Goal: Task Accomplishment & Management: Manage account settings

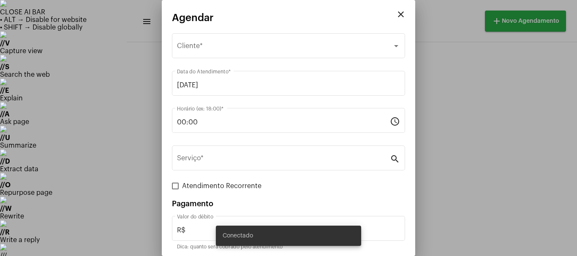
scroll to position [17, 0]
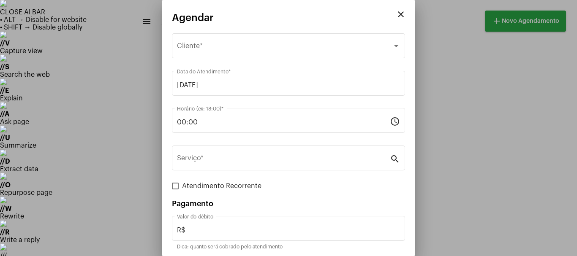
drag, startPoint x: 448, startPoint y: 65, endPoint x: 451, endPoint y: 69, distance: 5.5
click at [452, 76] on div at bounding box center [288, 128] width 577 height 256
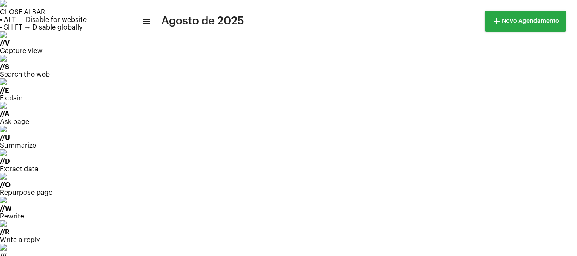
scroll to position [28, 0]
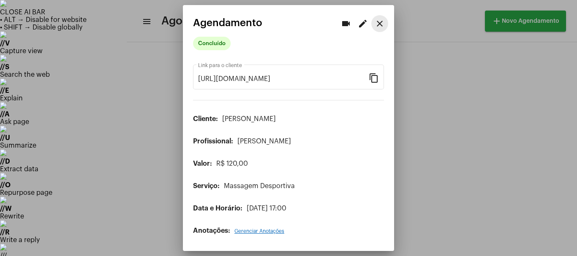
click at [378, 19] on mat-icon "close" at bounding box center [380, 24] width 10 height 10
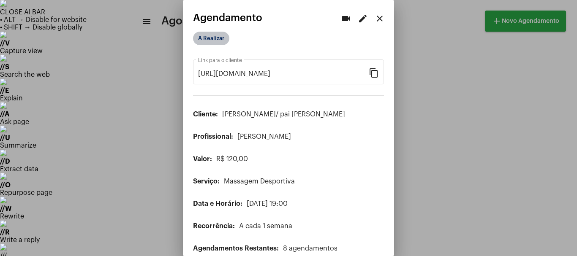
click at [215, 42] on mat-chip "A Realizar" at bounding box center [211, 39] width 36 height 14
click at [210, 41] on mat-chip "A Realizar" at bounding box center [211, 39] width 36 height 14
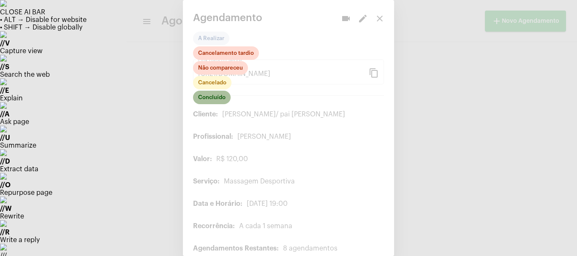
click at [215, 101] on mat-chip "Concluído" at bounding box center [212, 98] width 38 height 14
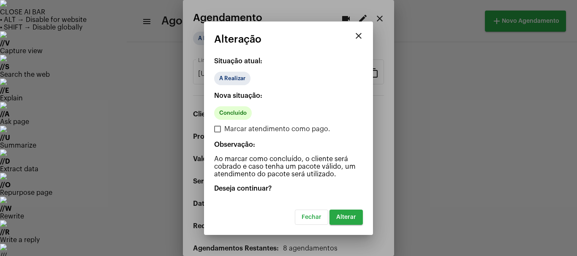
click at [356, 221] on button "Alterar" at bounding box center [345, 217] width 33 height 15
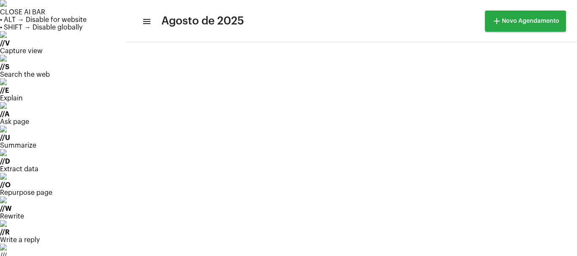
scroll to position [56, 0]
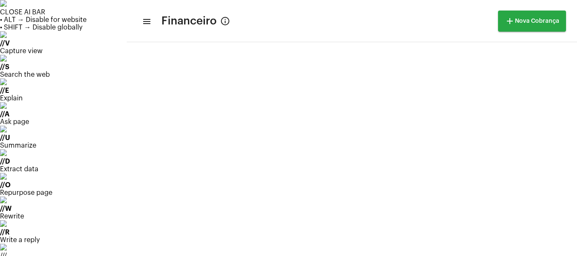
scroll to position [284, 0]
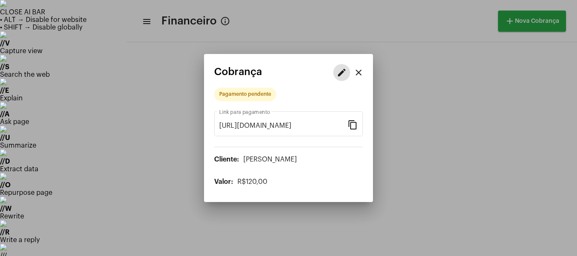
click at [344, 66] on button "edit" at bounding box center [341, 72] width 17 height 17
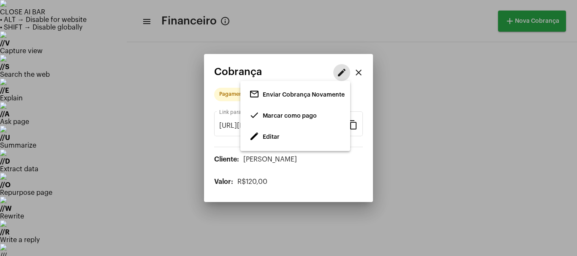
click at [272, 112] on span "done Marcar como pago" at bounding box center [283, 116] width 68 height 15
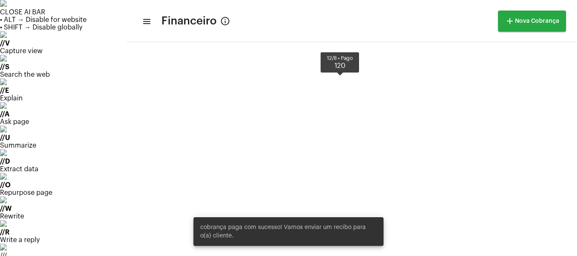
scroll to position [284, 0]
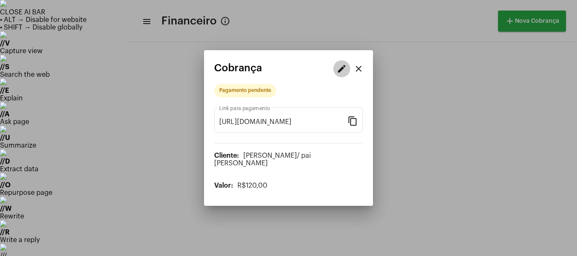
click at [336, 75] on button "edit" at bounding box center [341, 68] width 17 height 17
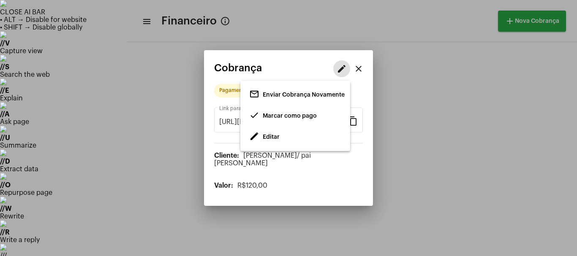
click at [263, 111] on span "done Marcar como pago" at bounding box center [283, 116] width 68 height 15
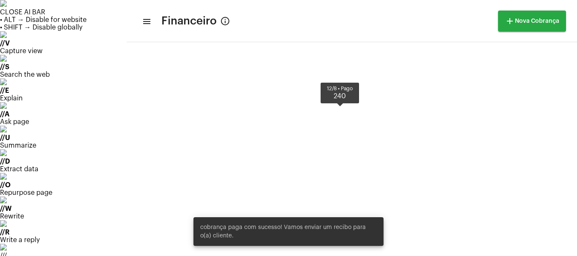
scroll to position [284, 0]
